Goal: Task Accomplishment & Management: Complete application form

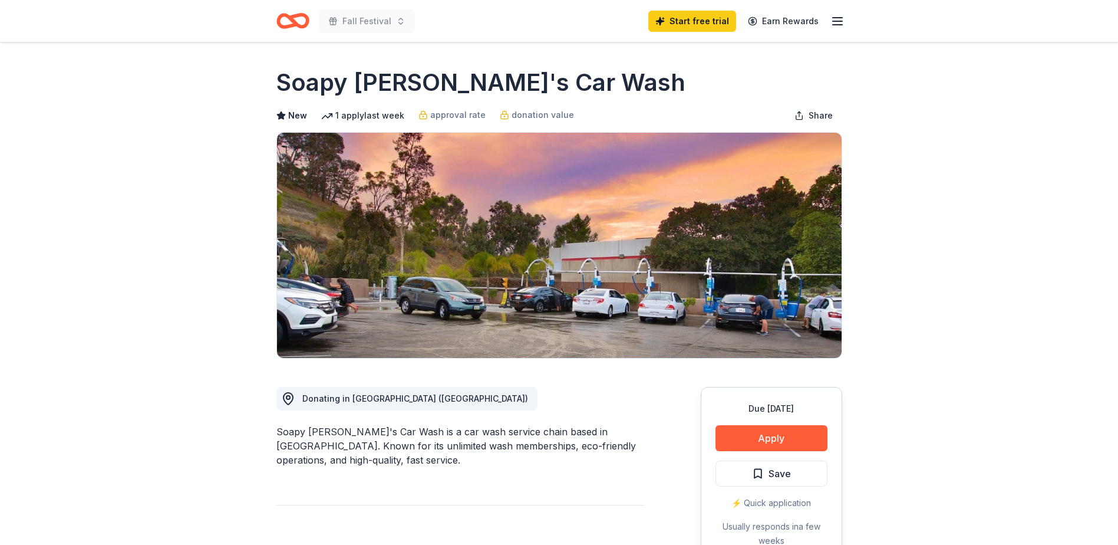
scroll to position [22, 0]
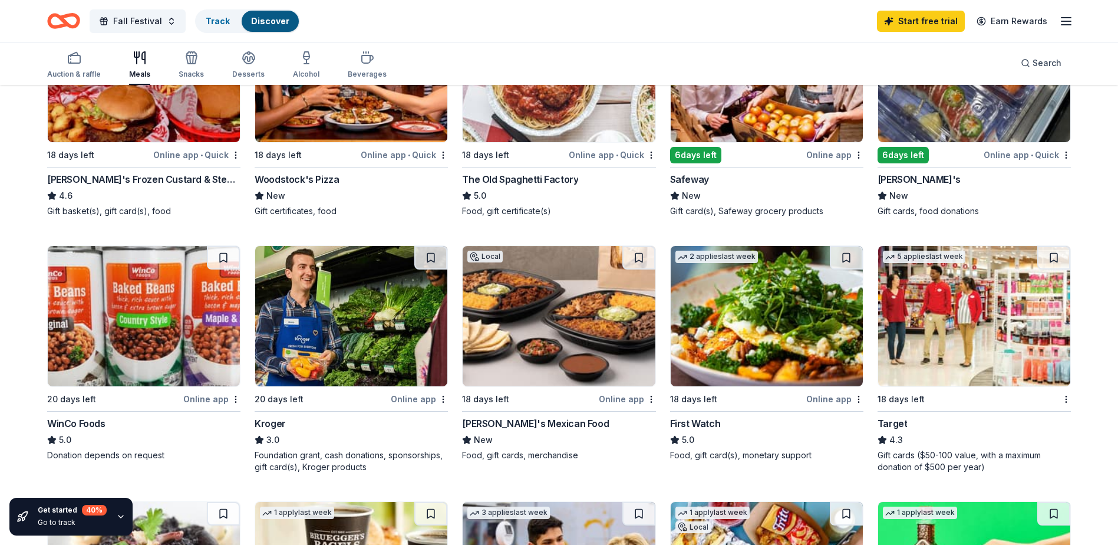
scroll to position [177, 0]
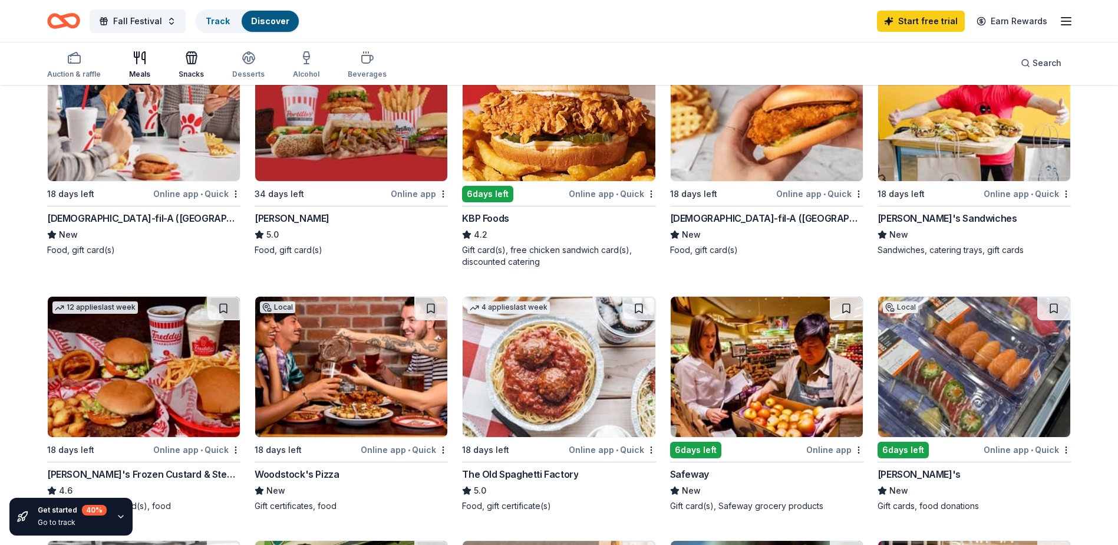
click at [189, 62] on icon "button" at bounding box center [192, 58] width 14 height 14
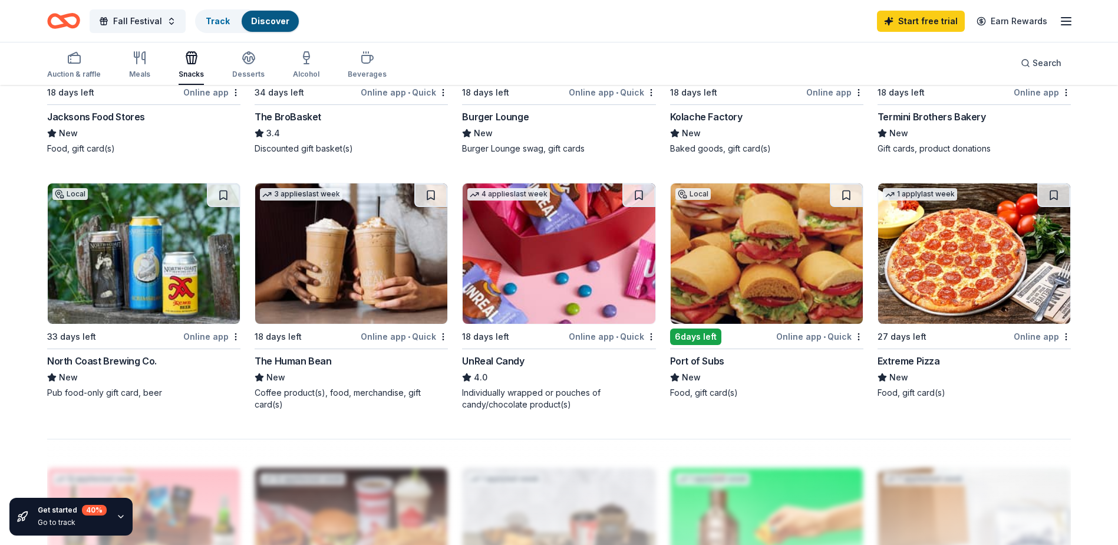
scroll to position [825, 0]
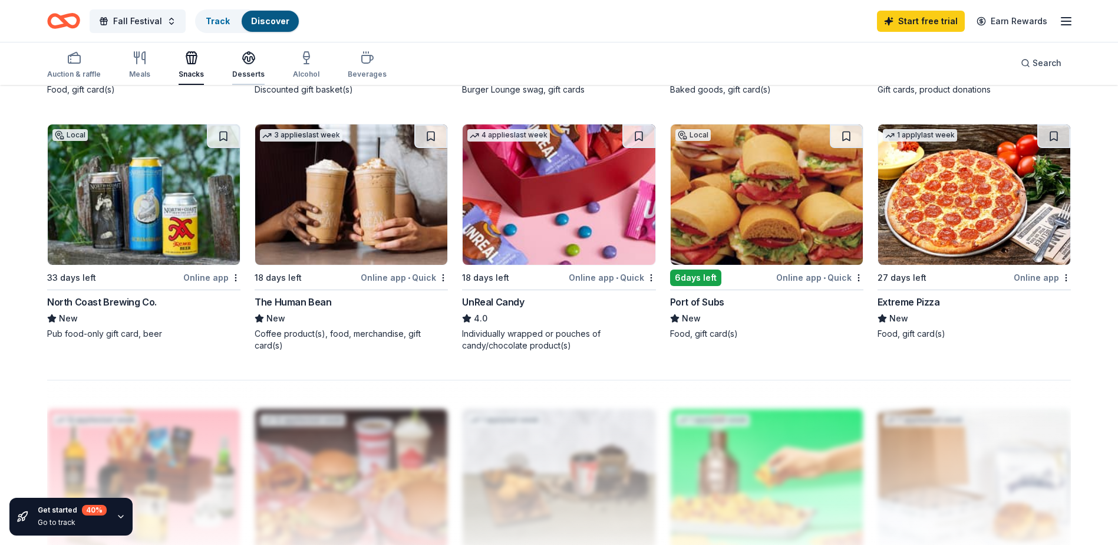
click at [248, 66] on div "Desserts" at bounding box center [248, 65] width 32 height 28
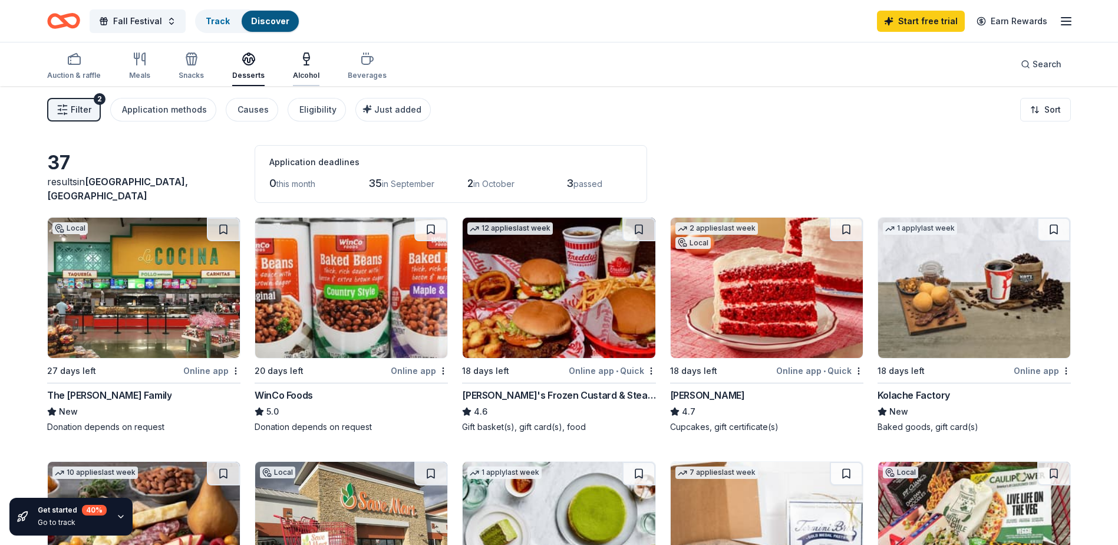
click at [309, 64] on div "button" at bounding box center [306, 59] width 27 height 14
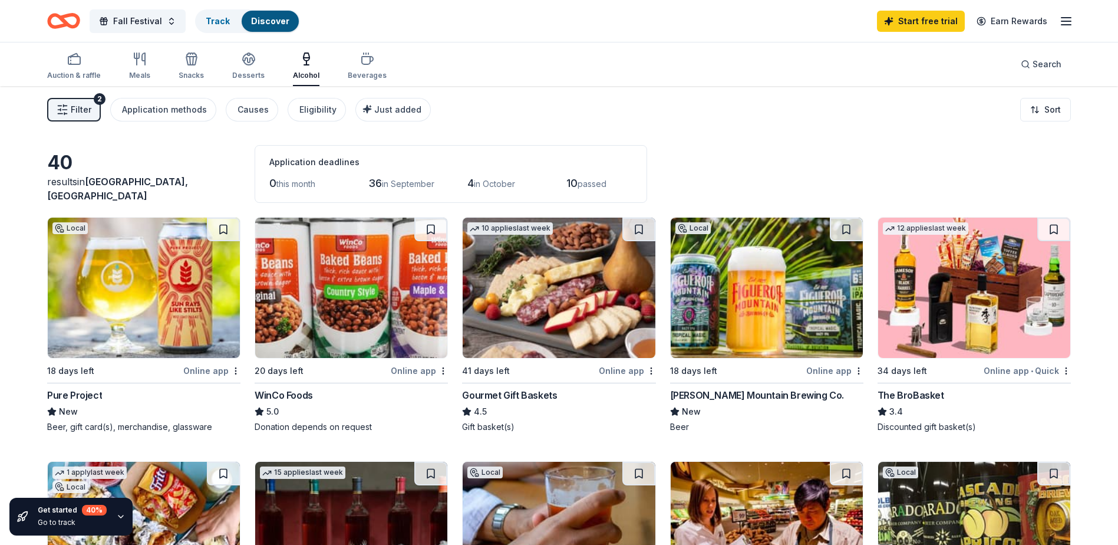
click at [83, 110] on span "Filter" at bounding box center [81, 110] width 21 height 14
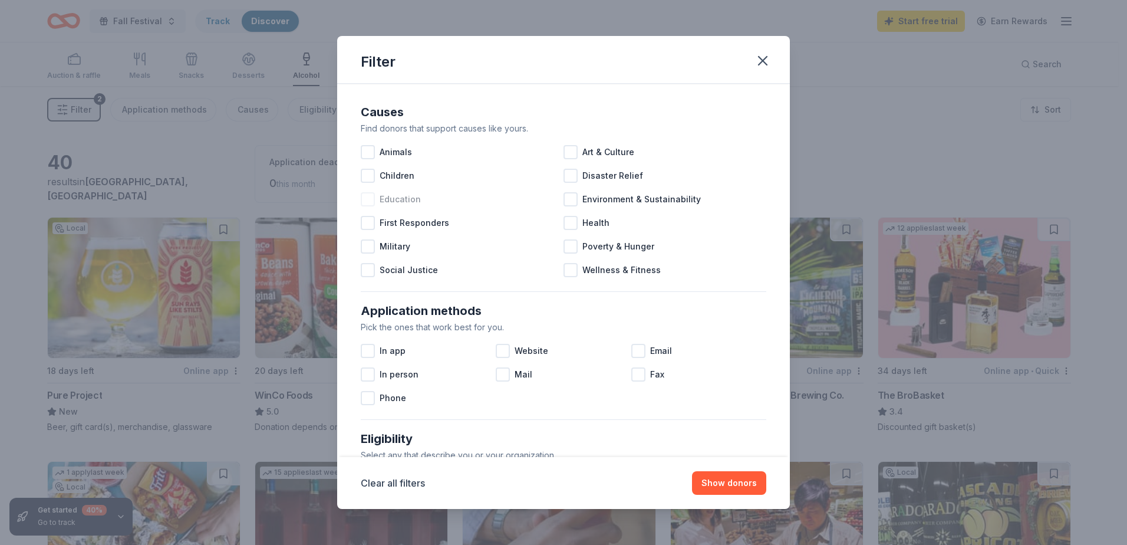
click at [394, 193] on span "Education" at bounding box center [400, 199] width 41 height 14
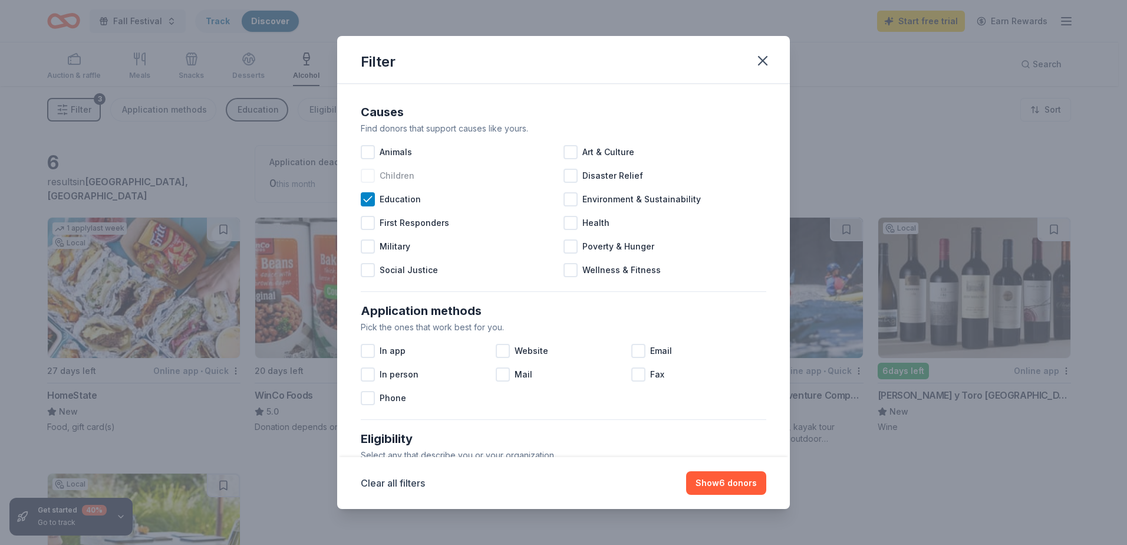
click at [387, 174] on span "Children" at bounding box center [397, 176] width 35 height 14
click at [582, 222] on span "Health" at bounding box center [595, 223] width 27 height 14
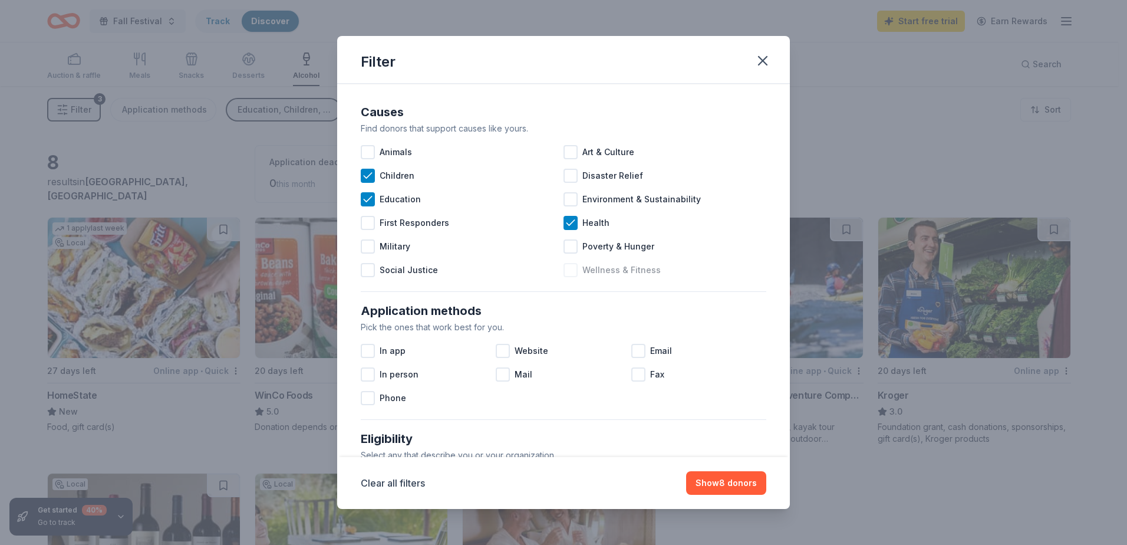
scroll to position [118, 0]
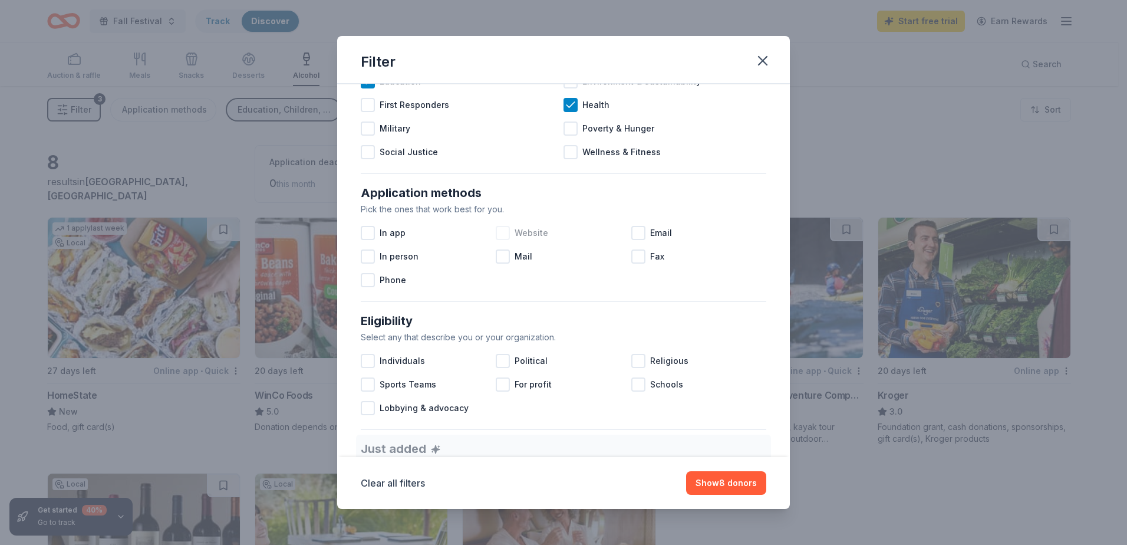
click at [522, 233] on span "Website" at bounding box center [532, 233] width 34 height 14
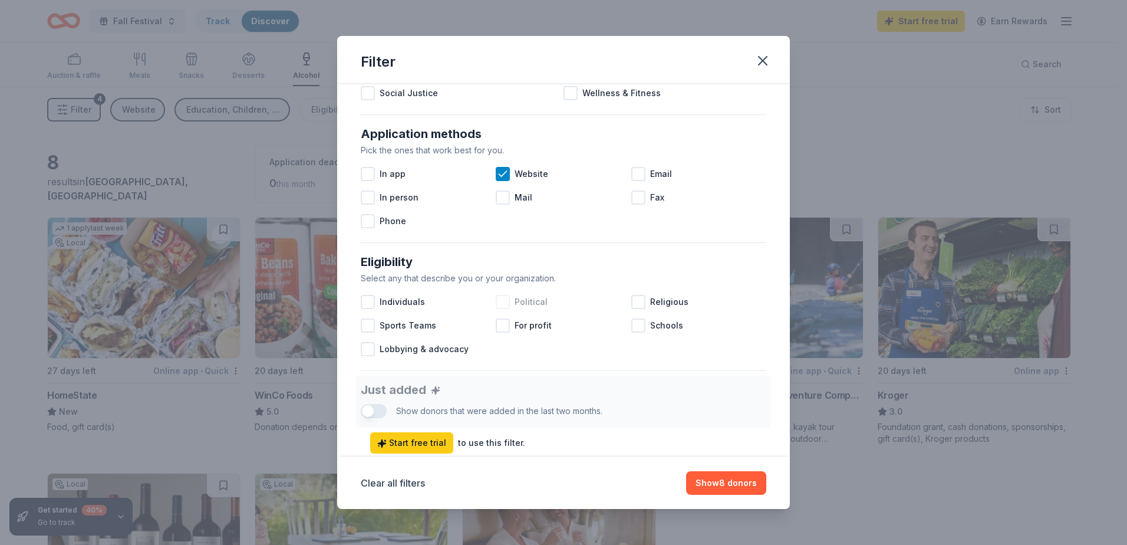
scroll to position [295, 0]
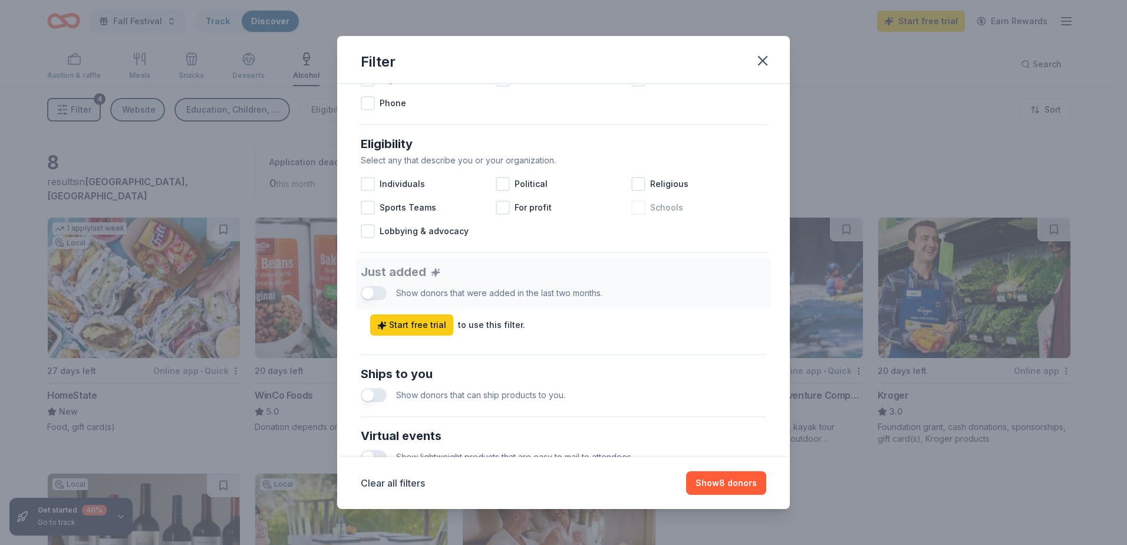
click at [653, 205] on span "Schools" at bounding box center [666, 207] width 33 height 14
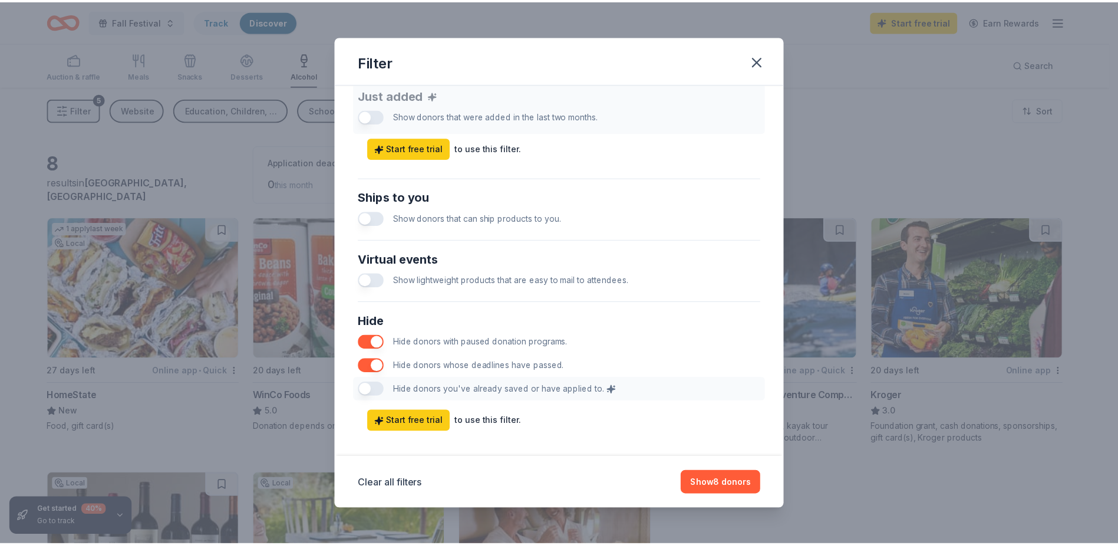
scroll to position [483, 0]
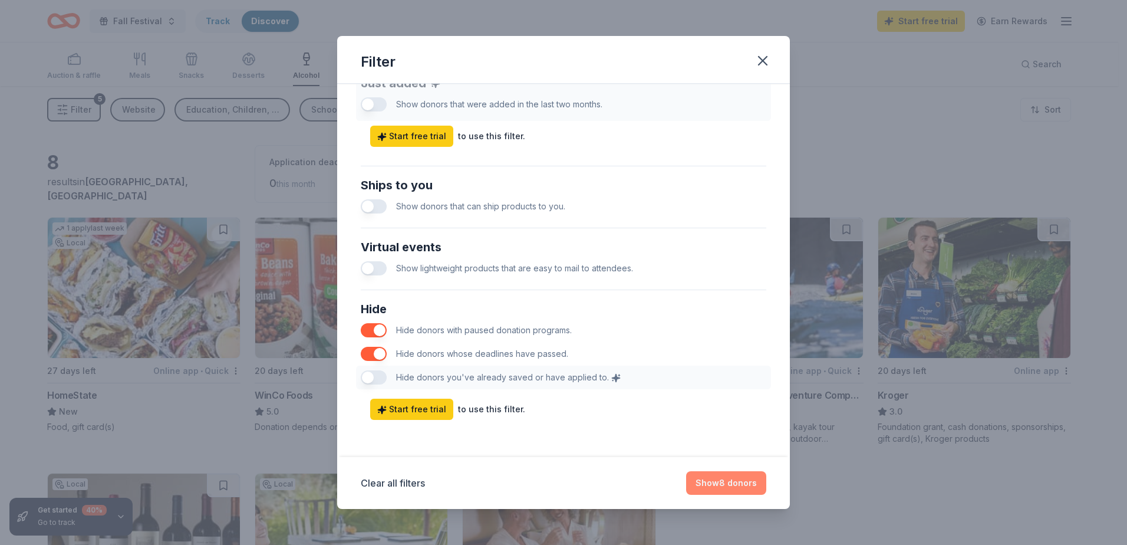
click at [730, 480] on button "Show 8 donors" at bounding box center [726, 483] width 80 height 24
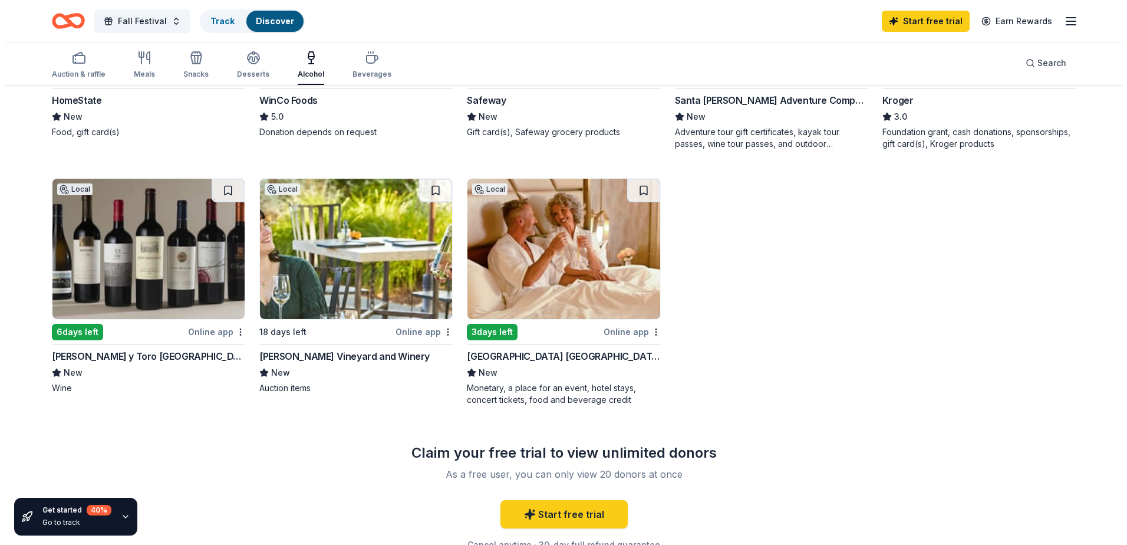
scroll to position [0, 0]
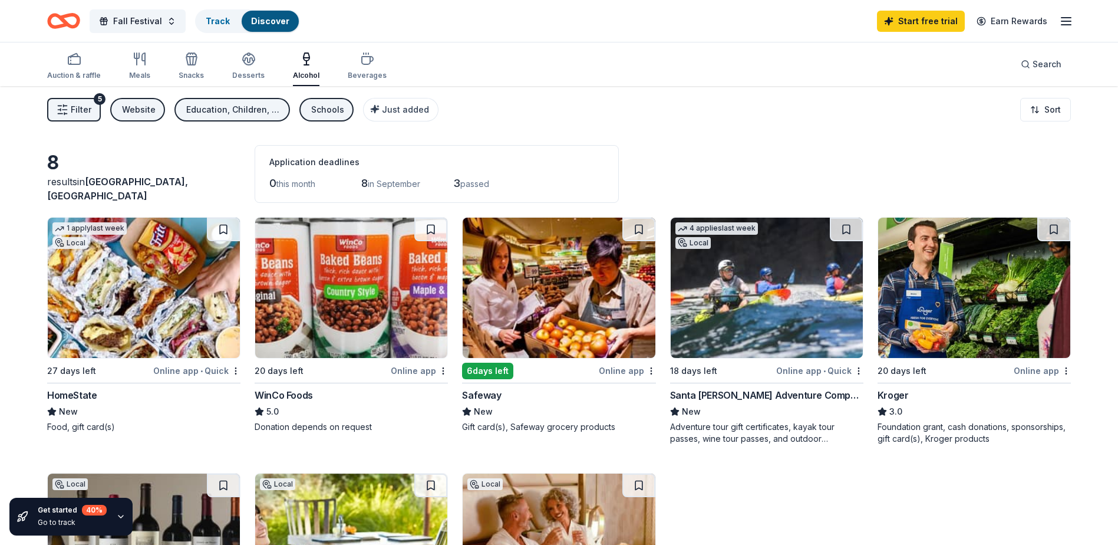
click at [140, 112] on div "Website" at bounding box center [139, 110] width 34 height 14
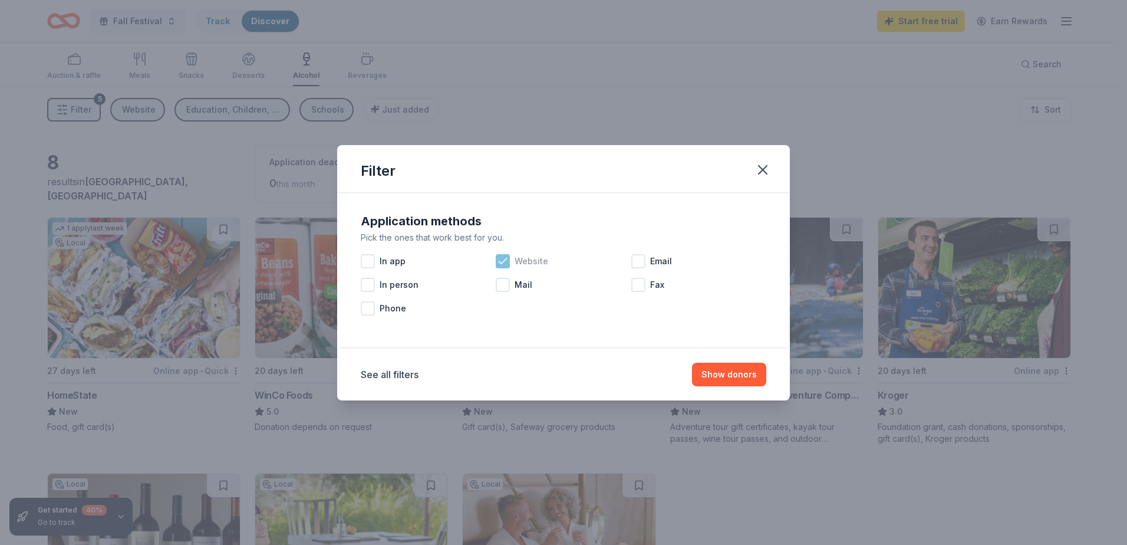
click at [501, 259] on icon at bounding box center [503, 261] width 12 height 12
click at [383, 376] on button "See all filters" at bounding box center [390, 374] width 58 height 14
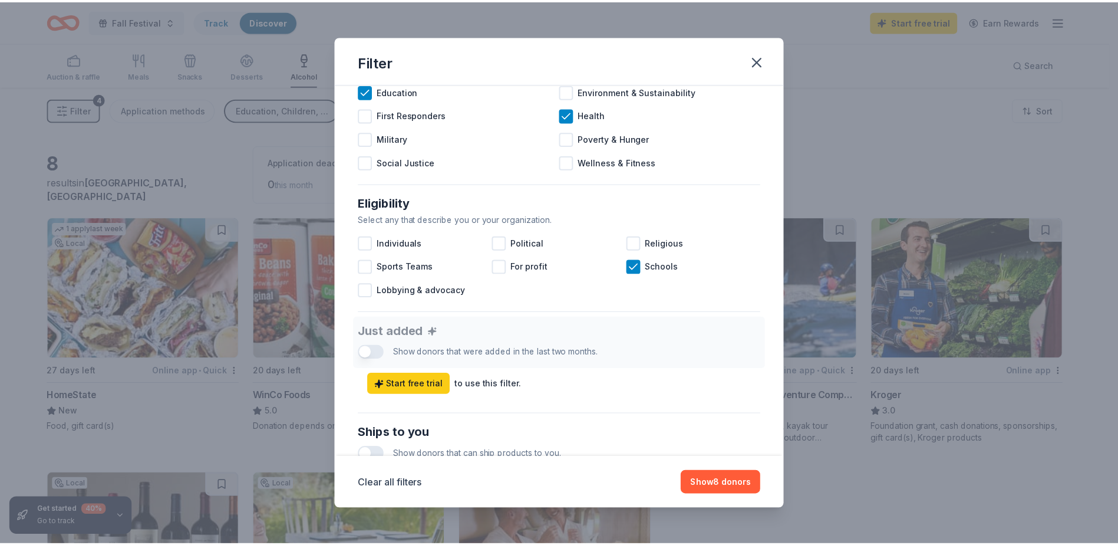
scroll to position [295, 0]
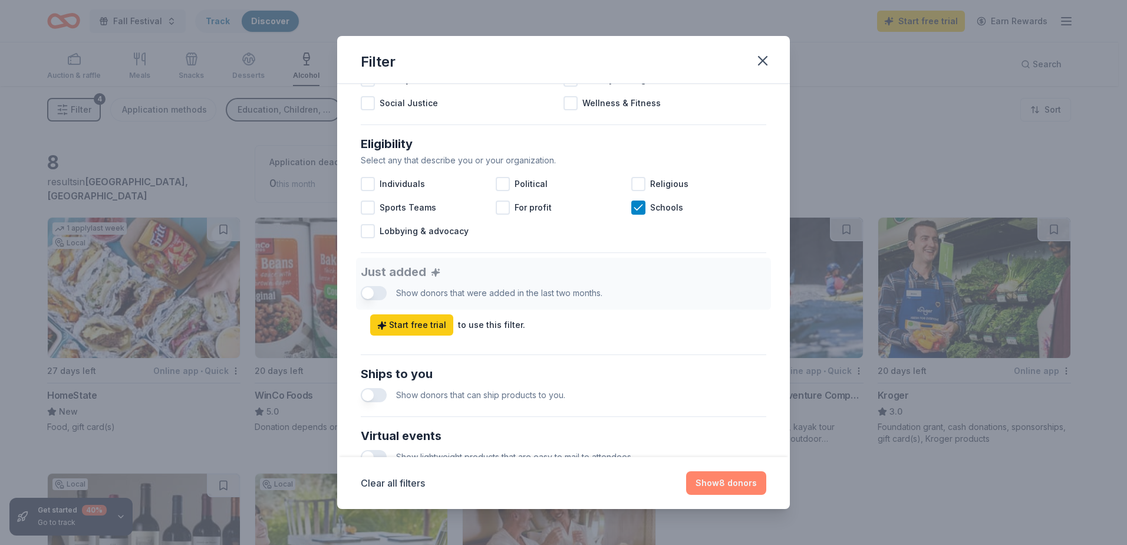
click at [734, 495] on button "Show 8 donors" at bounding box center [726, 483] width 80 height 24
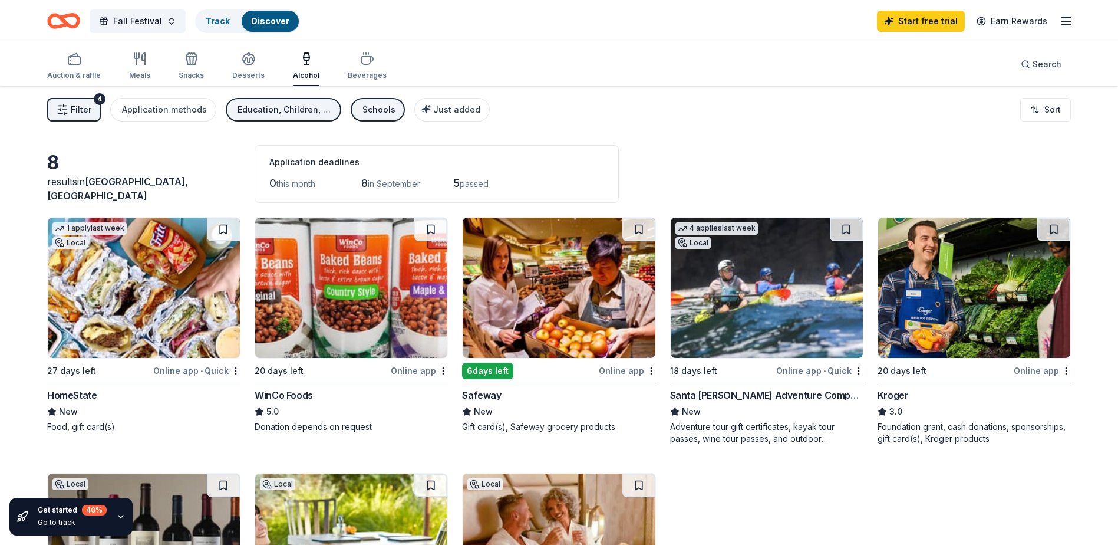
click at [77, 108] on span "Filter" at bounding box center [81, 110] width 21 height 14
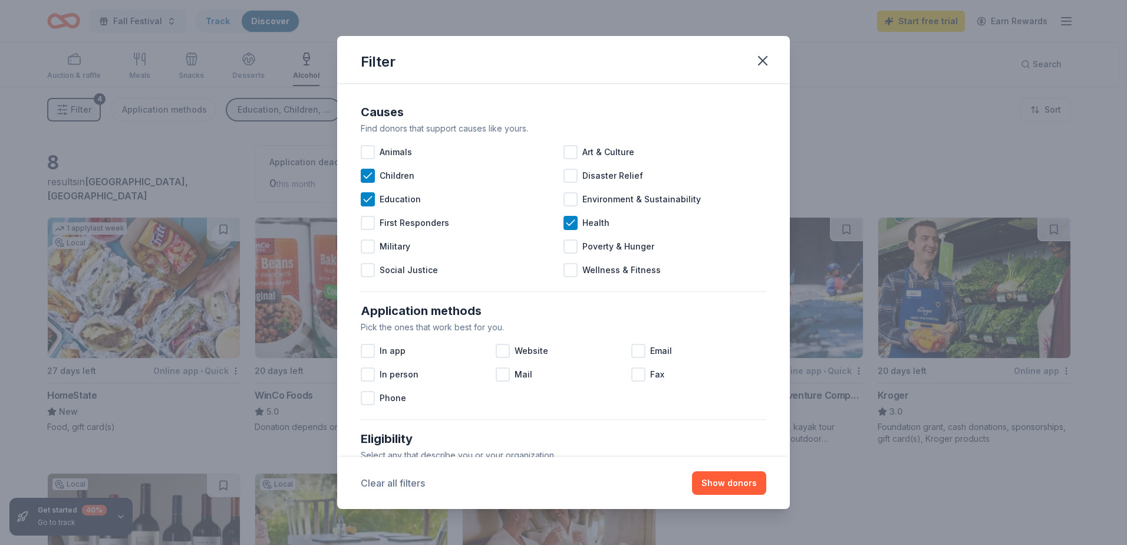
click at [385, 483] on button "Clear all filters" at bounding box center [393, 483] width 64 height 14
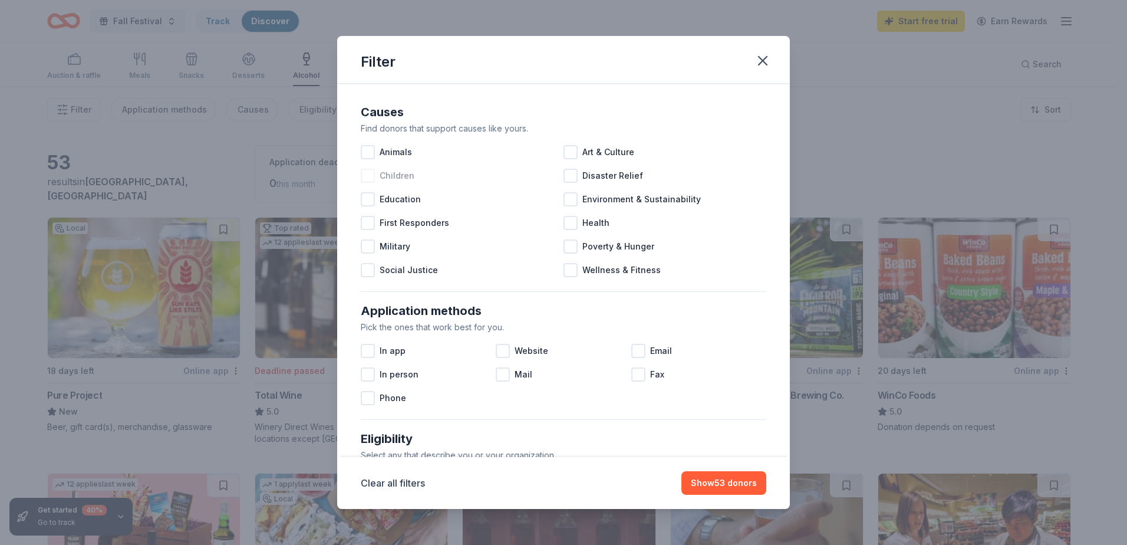
click at [400, 176] on span "Children" at bounding box center [397, 176] width 35 height 14
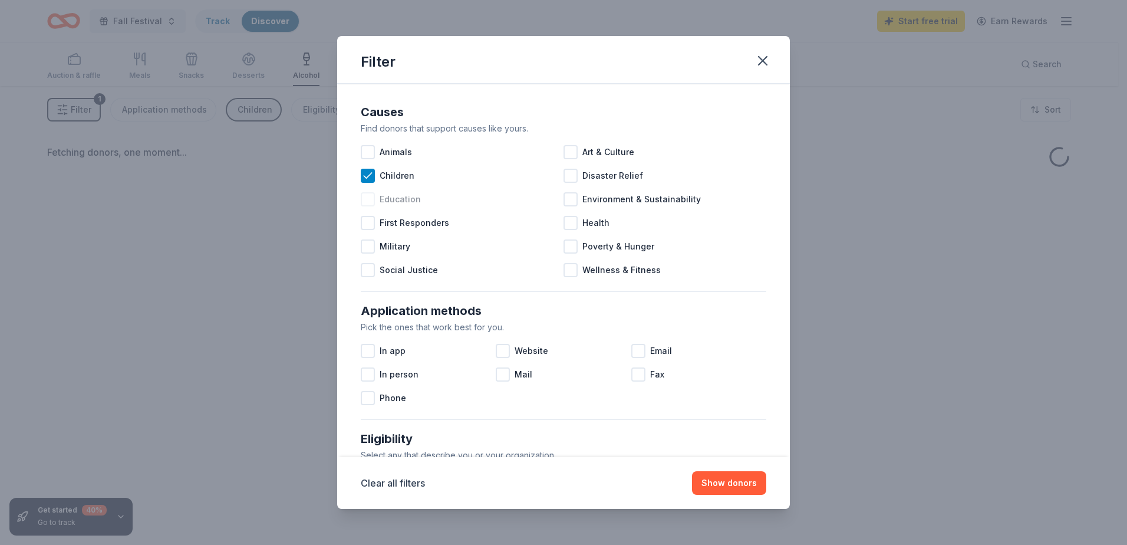
click at [401, 199] on span "Education" at bounding box center [400, 199] width 41 height 14
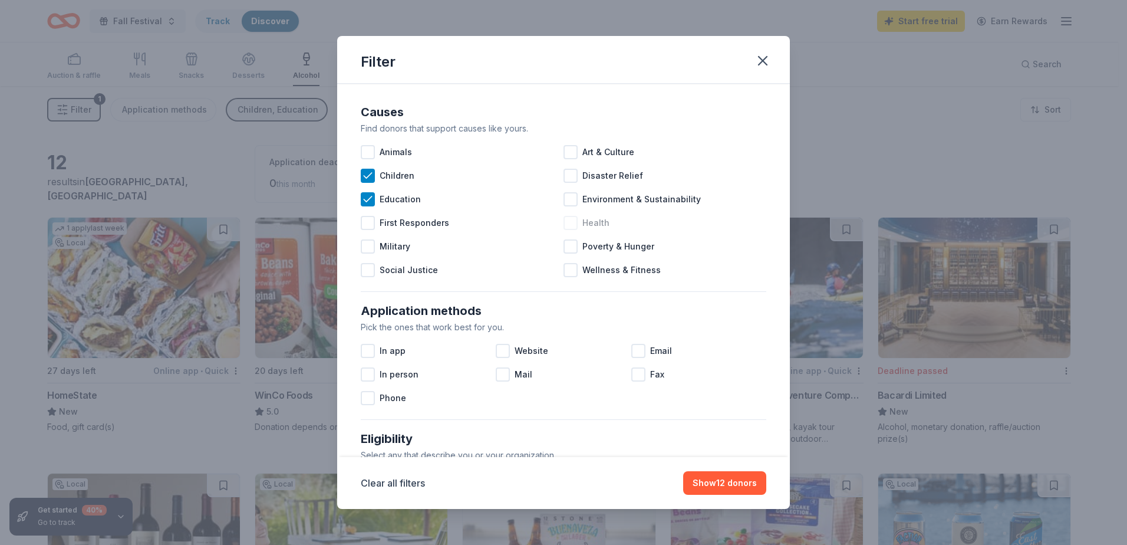
click at [571, 222] on div at bounding box center [571, 223] width 14 height 14
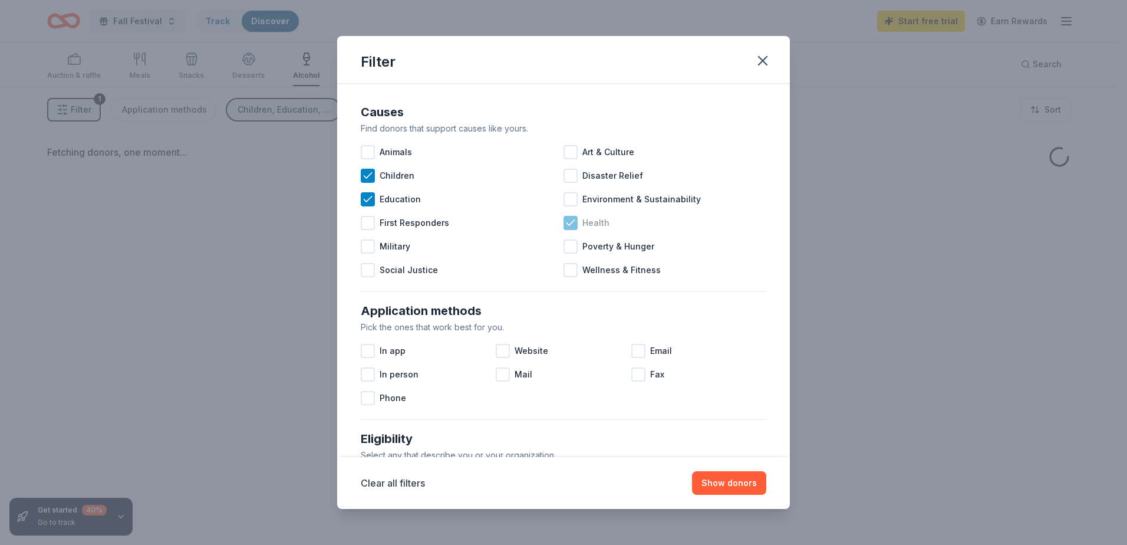
click at [571, 220] on icon at bounding box center [571, 223] width 12 height 12
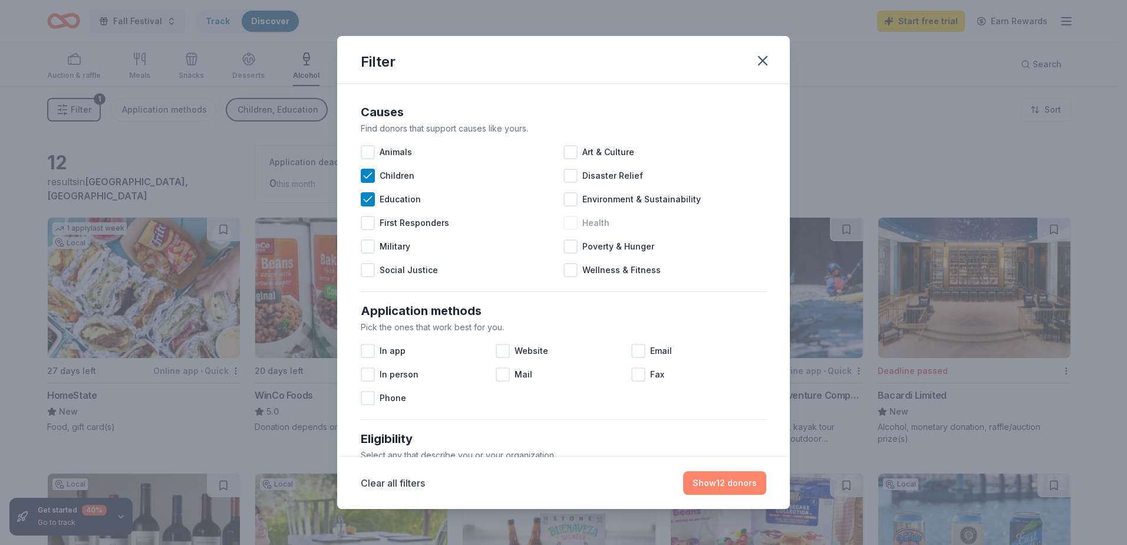
click at [739, 485] on button "Show 12 donors" at bounding box center [724, 483] width 83 height 24
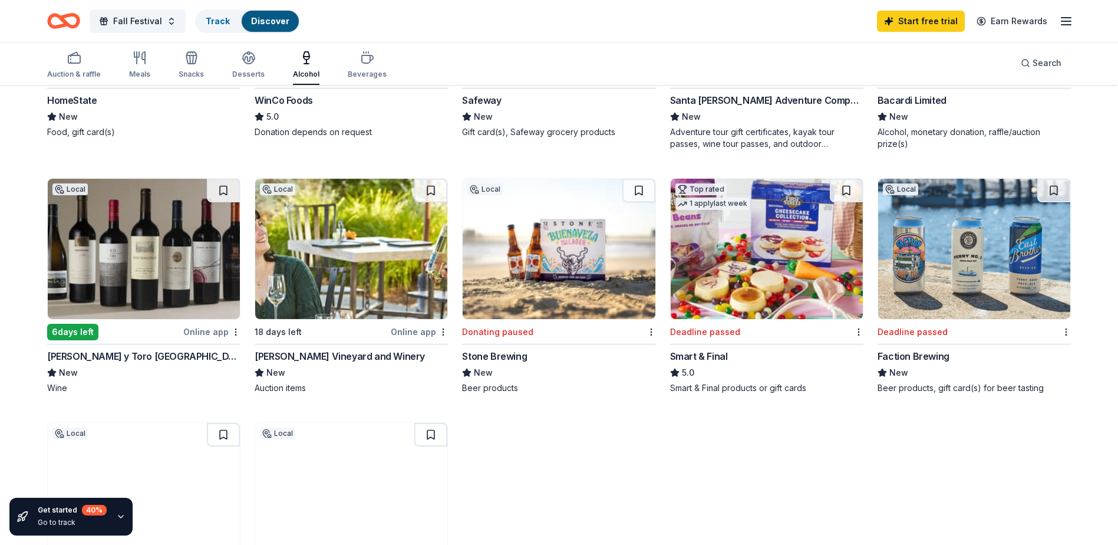
scroll to position [413, 0]
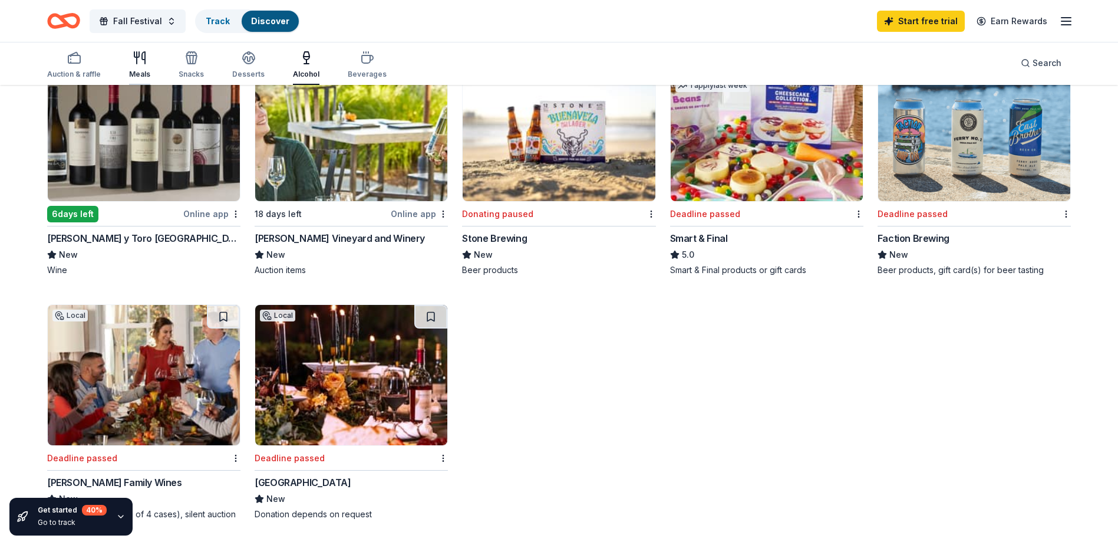
click at [139, 65] on div "Meals" at bounding box center [139, 65] width 21 height 28
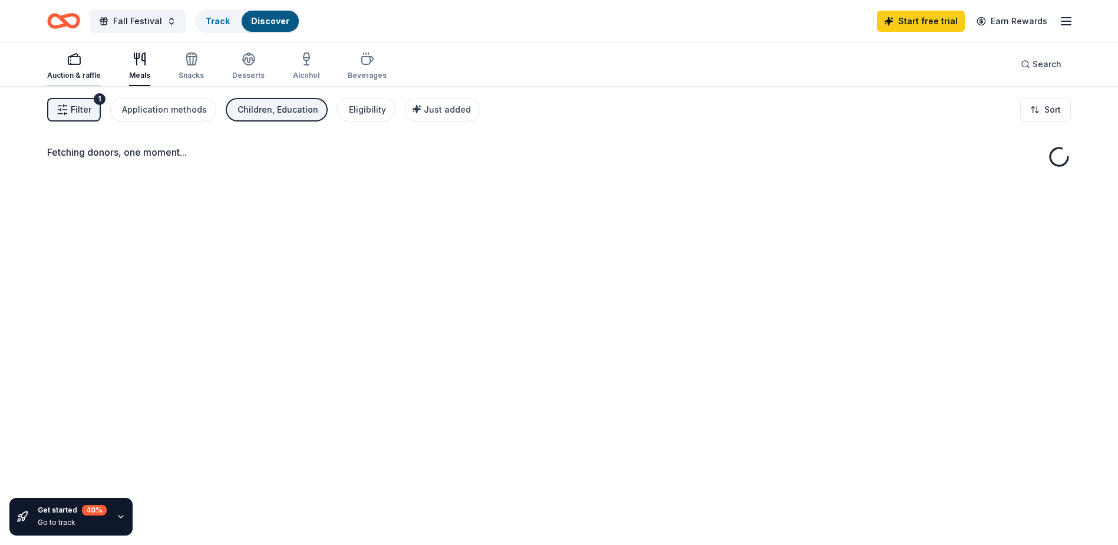
click at [74, 66] on div "Auction & raffle" at bounding box center [74, 66] width 54 height 28
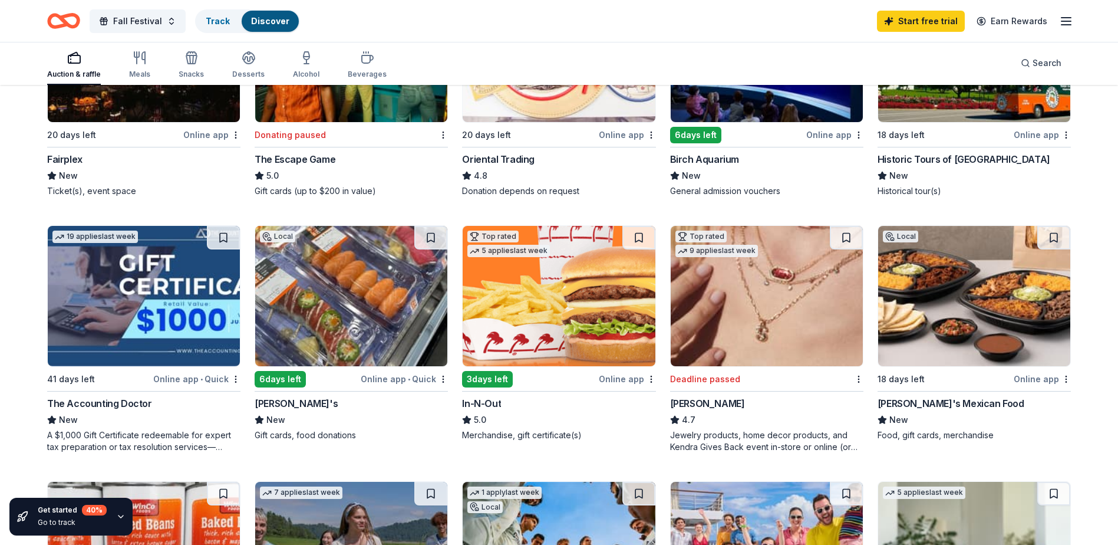
scroll to position [295, 0]
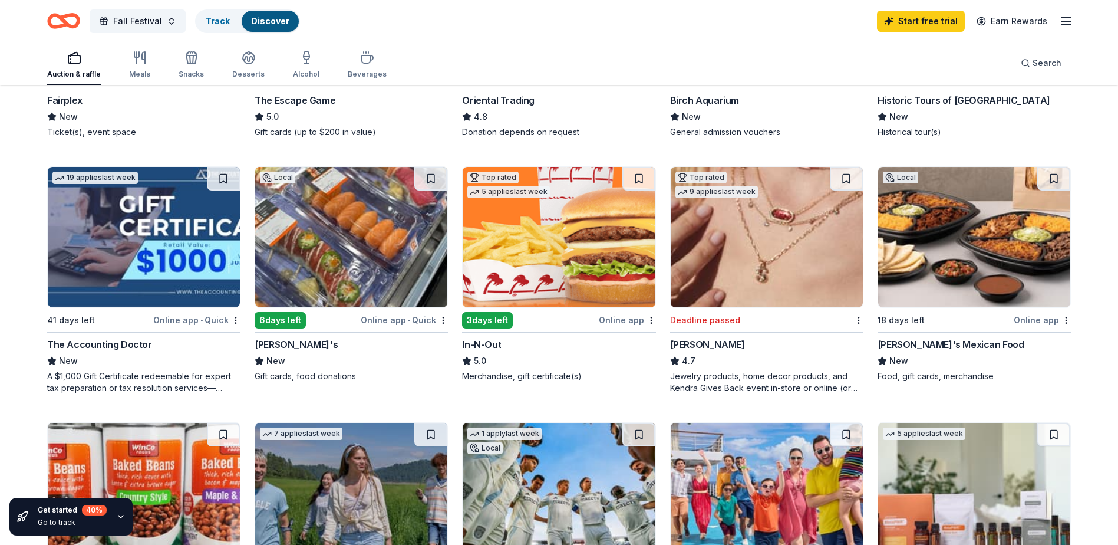
click at [327, 247] on img at bounding box center [351, 237] width 192 height 140
click at [161, 21] on button "Fall Festival" at bounding box center [138, 21] width 96 height 24
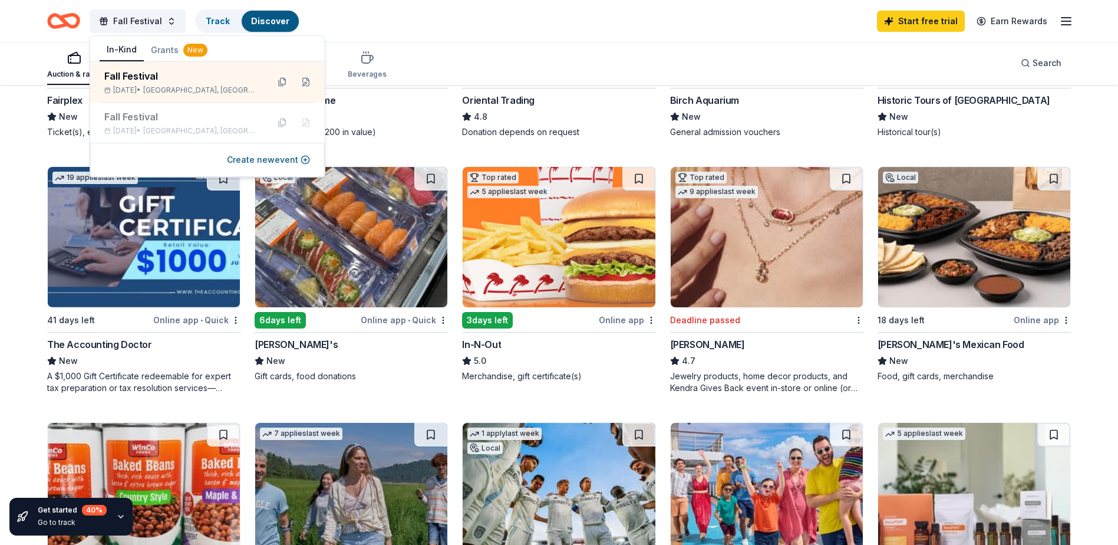
click at [433, 23] on div "Fall Festival Track Discover Start free trial Earn Rewards" at bounding box center [559, 21] width 1024 height 28
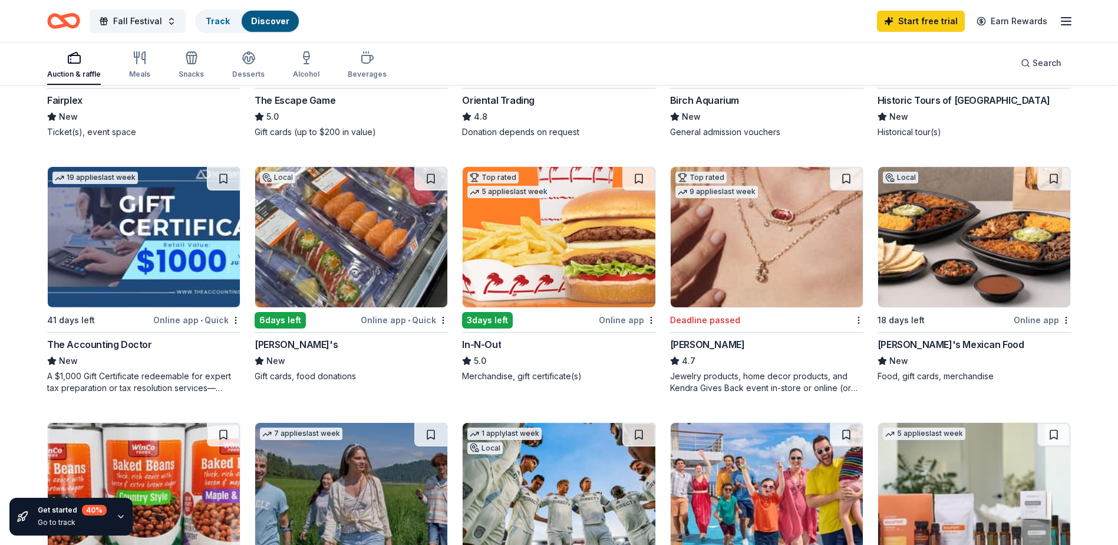
click at [57, 25] on icon "Home" at bounding box center [58, 21] width 18 height 12
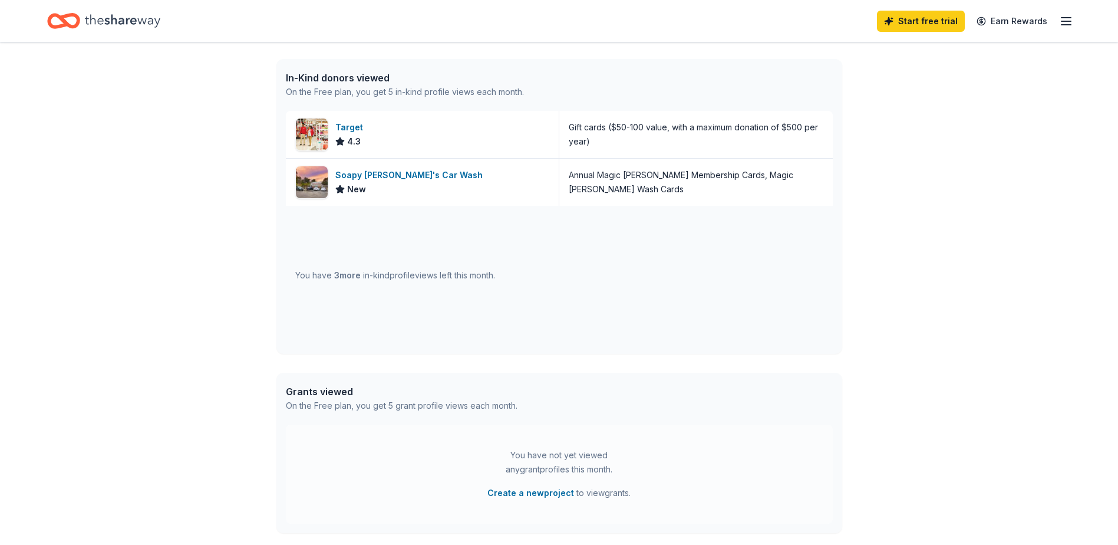
scroll to position [406, 0]
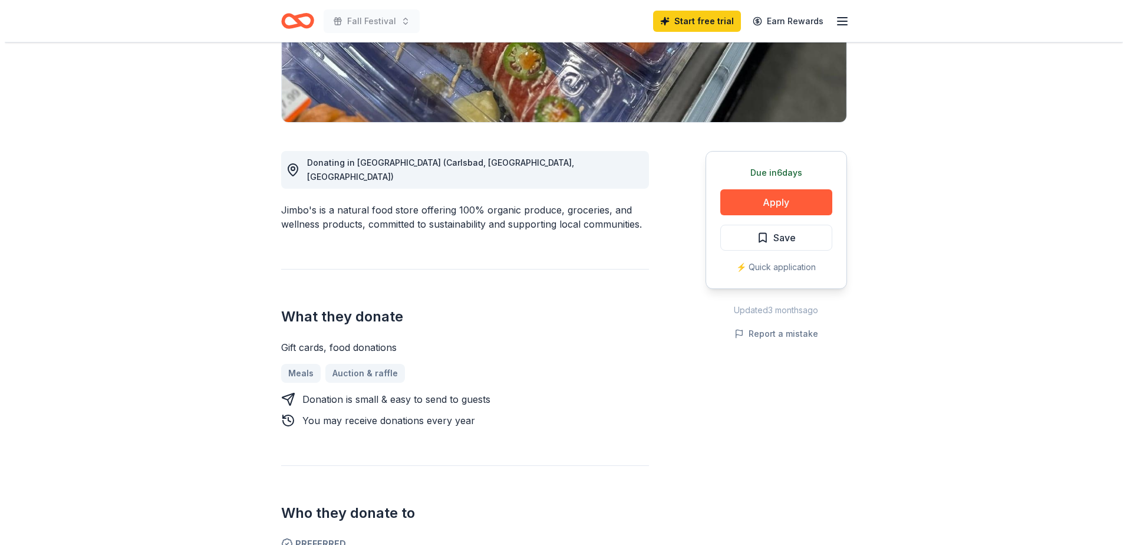
scroll to position [295, 0]
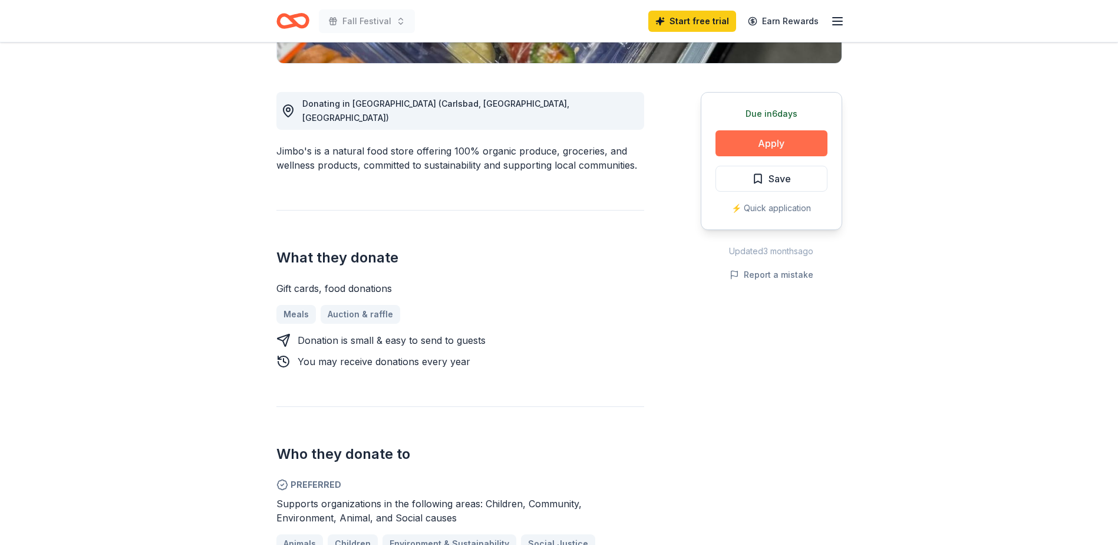
click at [780, 142] on button "Apply" at bounding box center [772, 143] width 112 height 26
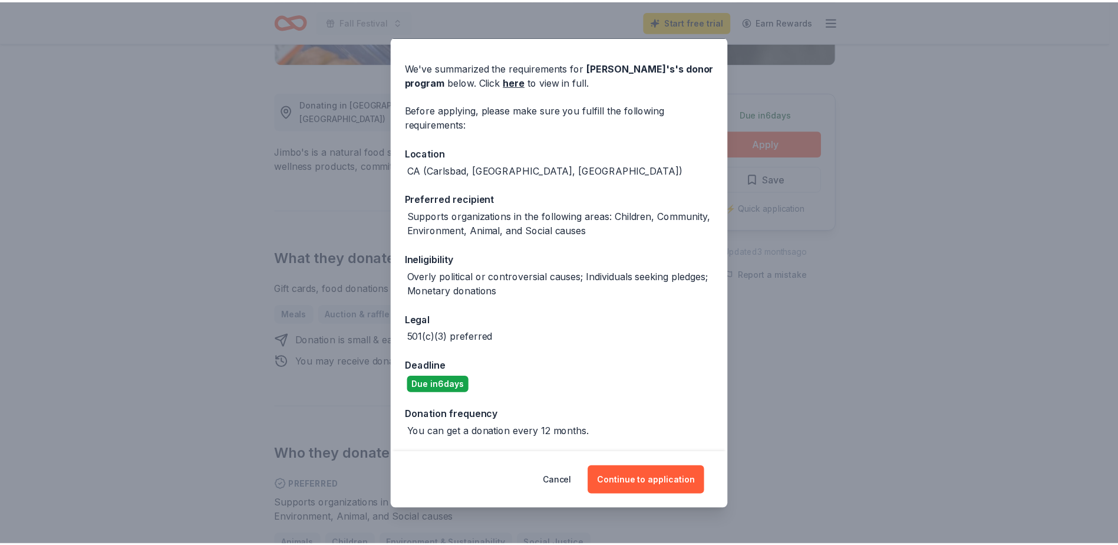
scroll to position [0, 0]
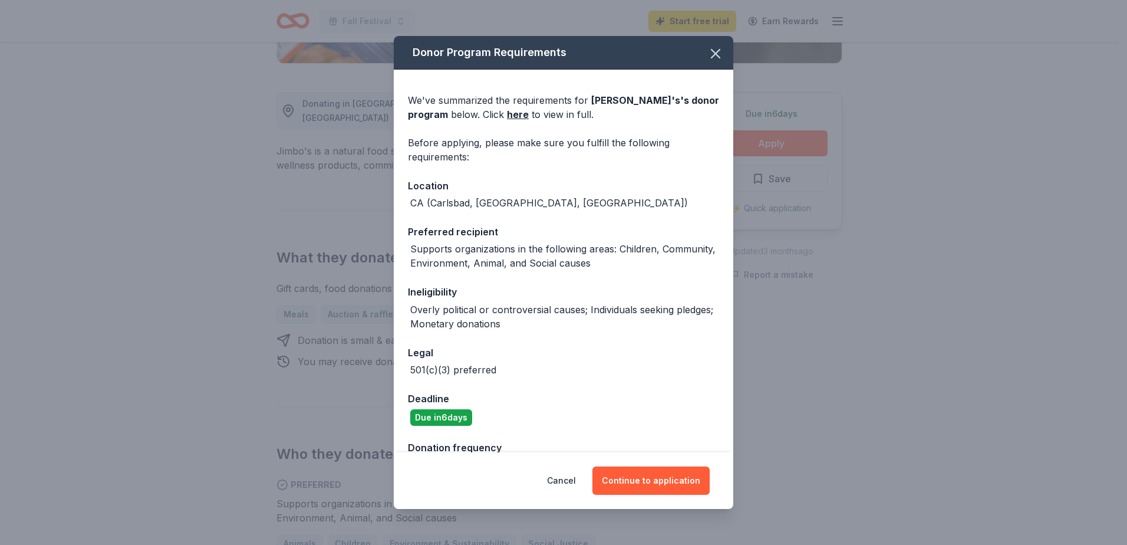
drag, startPoint x: 632, startPoint y: 479, endPoint x: 579, endPoint y: 492, distance: 55.3
click at [632, 479] on button "Continue to application" at bounding box center [650, 480] width 117 height 28
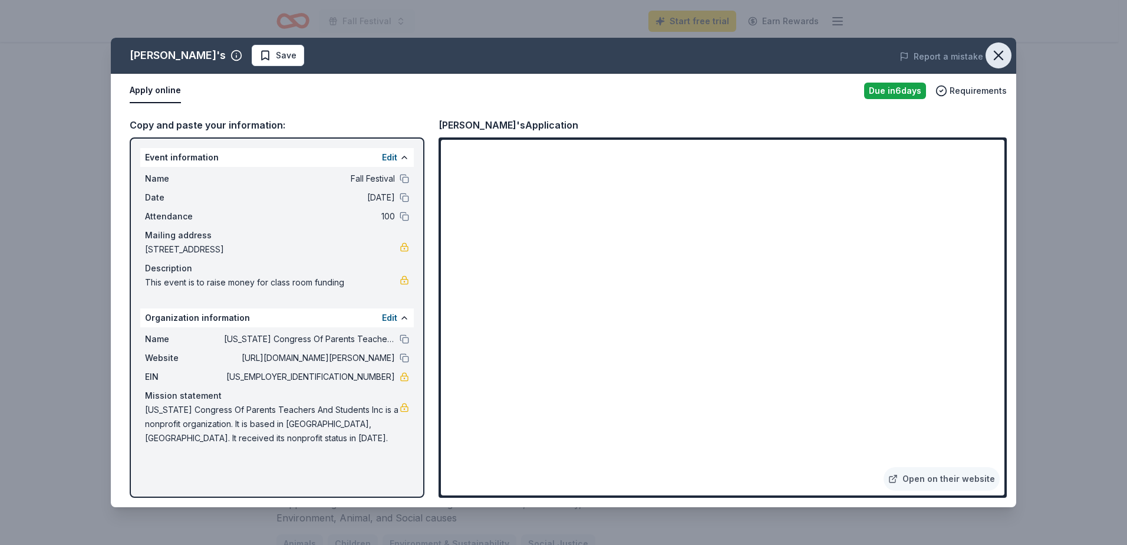
click at [999, 55] on icon "button" at bounding box center [998, 55] width 8 height 8
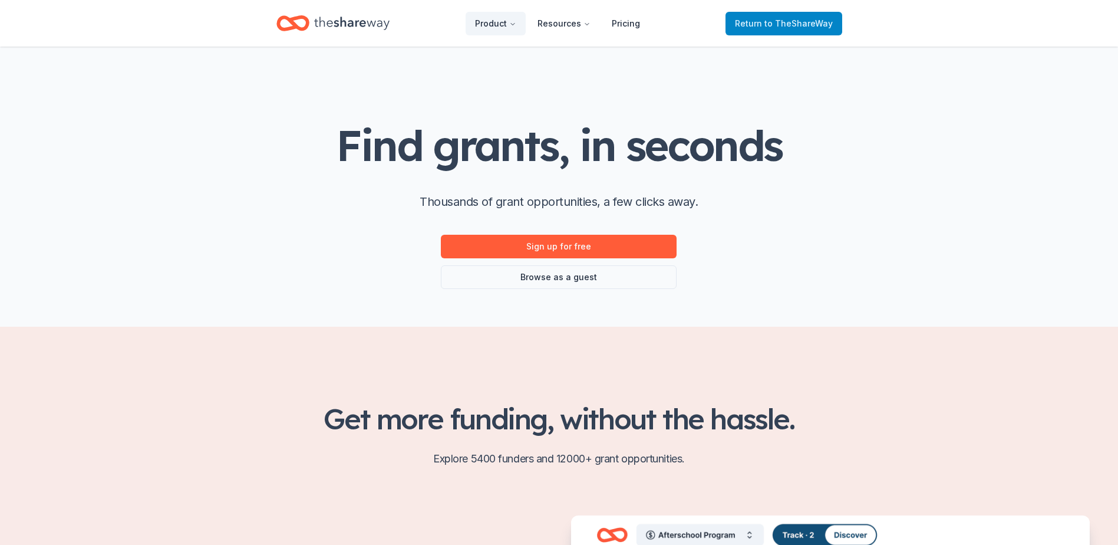
click at [805, 15] on link "Return to TheShareWay" at bounding box center [784, 24] width 117 height 24
